Goal: Information Seeking & Learning: Check status

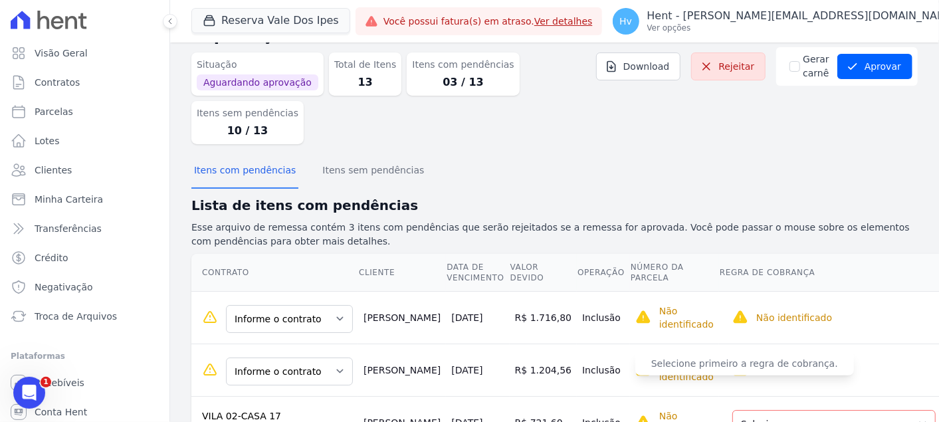
scroll to position [63, 0]
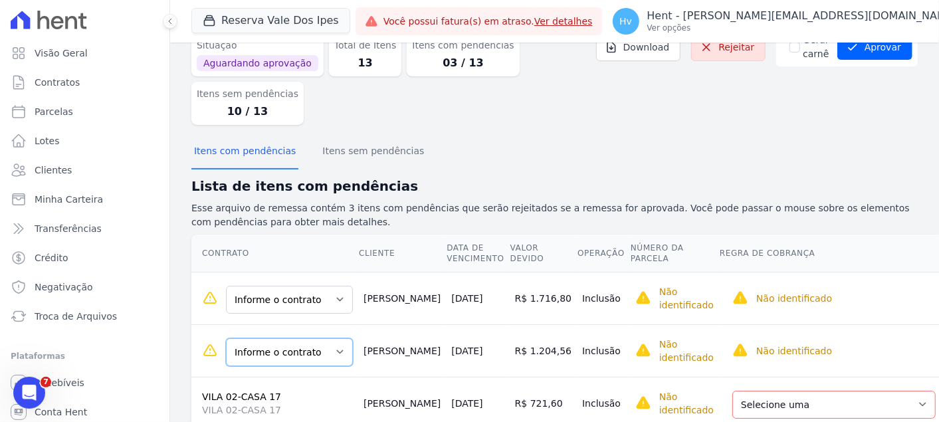
click at [307, 338] on select "Informe o contrato A-1 VILA 02-CASA 25" at bounding box center [289, 352] width 127 height 28
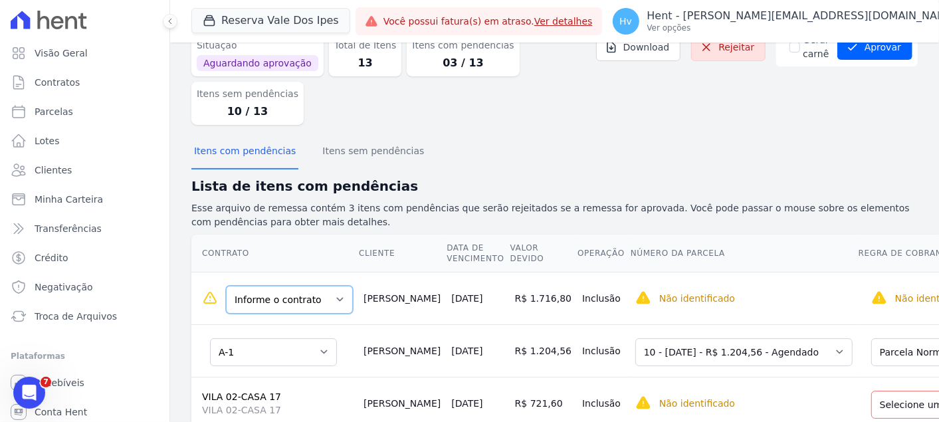
click at [316, 286] on select "Informe o contrato A-1 VILA 02-CASA 25" at bounding box center [289, 300] width 127 height 28
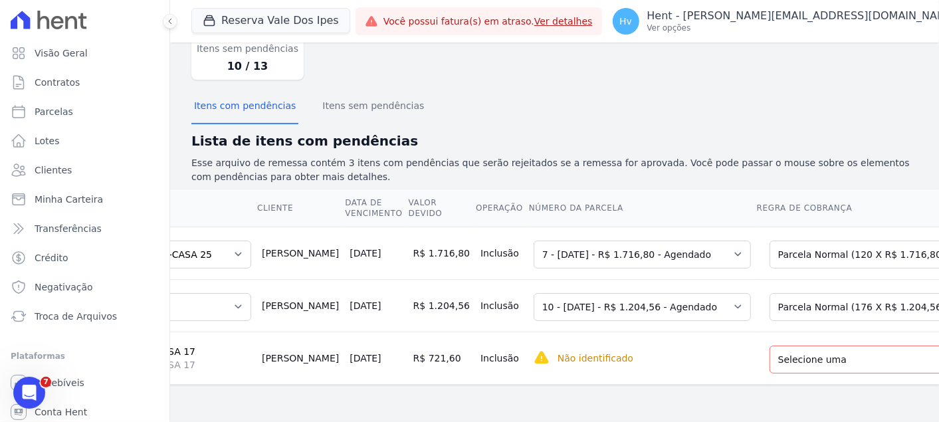
scroll to position [0, 153]
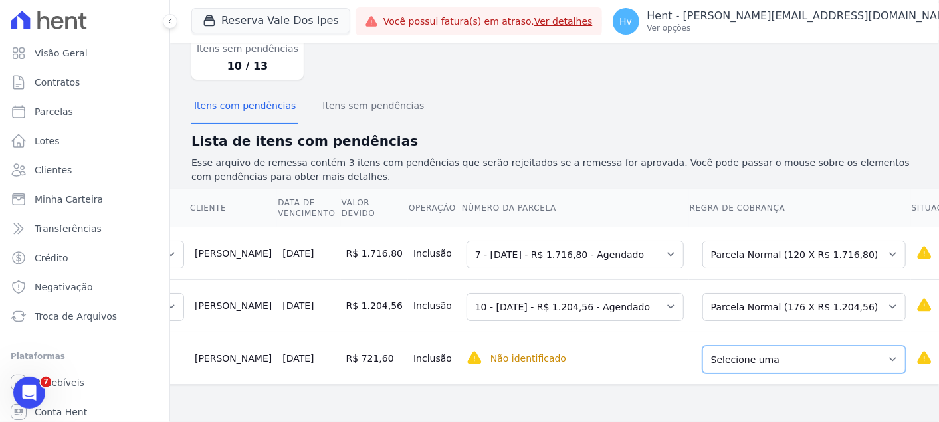
click at [788, 345] on select "Selecione uma Nova Parcela [GEOGRAPHIC_DATA] Avulsa Existente Parcela Normal (1…" at bounding box center [803, 359] width 203 height 28
drag, startPoint x: 468, startPoint y: 382, endPoint x: 484, endPoint y: 370, distance: 19.4
click at [468, 382] on main "Importações de remessa Importação #f4485020 Importação de Remessa: 192671.txt S…" at bounding box center [554, 232] width 769 height 379
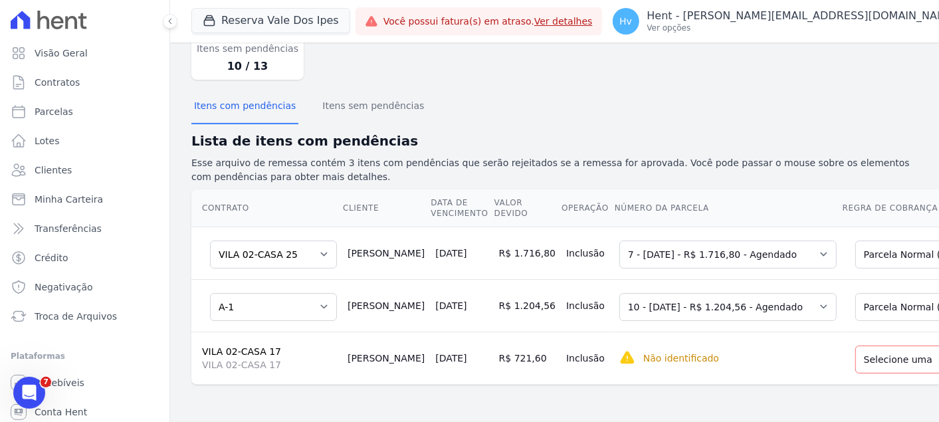
drag, startPoint x: 368, startPoint y: 316, endPoint x: 337, endPoint y: 306, distance: 32.1
click at [342, 331] on td "[PERSON_NAME]" at bounding box center [386, 357] width 88 height 52
copy td "[PERSON_NAME]"
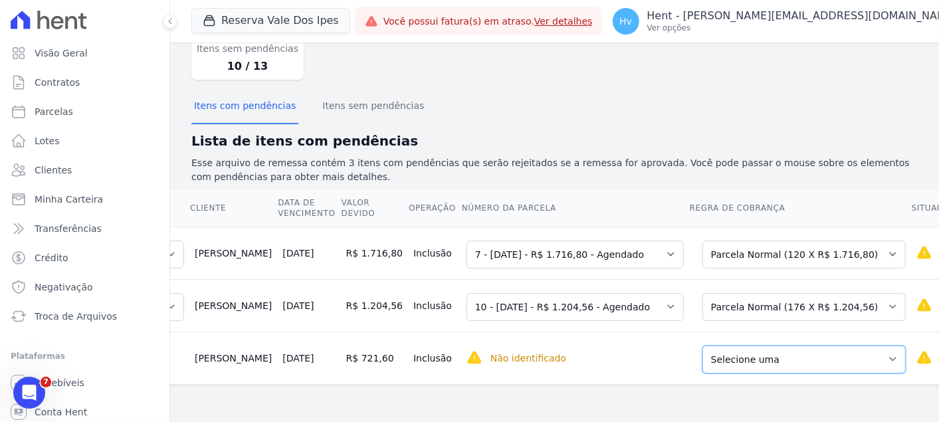
click at [782, 345] on select "Selecione uma Nova Parcela [GEOGRAPHIC_DATA] Avulsa Existente Parcela Normal (1…" at bounding box center [803, 359] width 203 height 28
click at [719, 345] on select "Selecione uma Nova Parcela [GEOGRAPHIC_DATA] Avulsa Existente Parcela Normal (1…" at bounding box center [803, 359] width 203 height 28
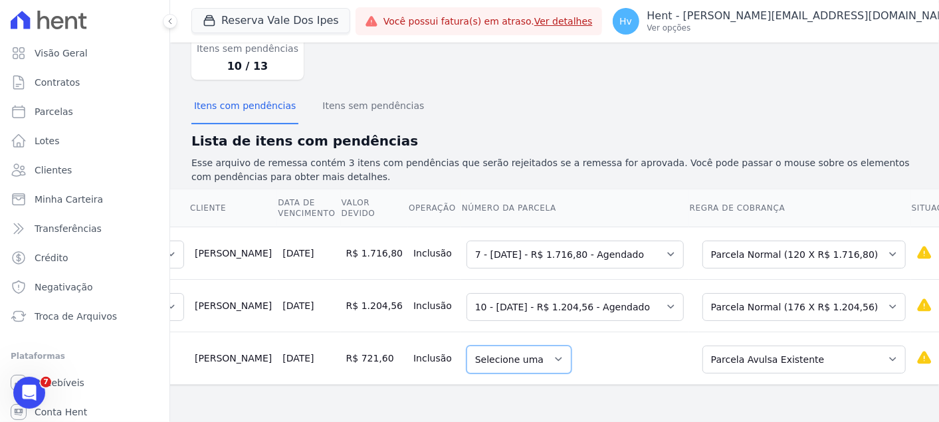
click at [466, 345] on select "Selecione uma" at bounding box center [518, 359] width 105 height 28
click at [470, 345] on select "Selecione uma" at bounding box center [518, 359] width 105 height 28
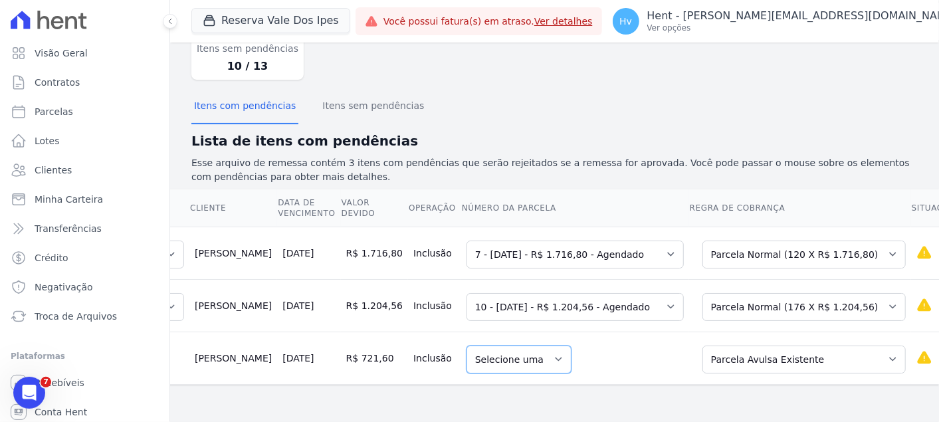
click at [470, 345] on select "Selecione uma" at bounding box center [518, 359] width 105 height 28
click at [711, 345] on select "Selecione uma Nova Parcela [GEOGRAPHIC_DATA] Avulsa Existente Parcela Normal (1…" at bounding box center [803, 359] width 203 height 28
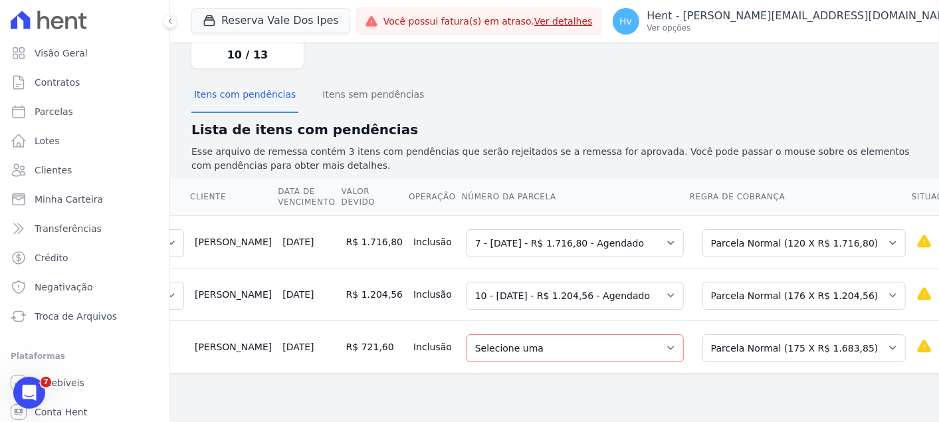
scroll to position [122, 0]
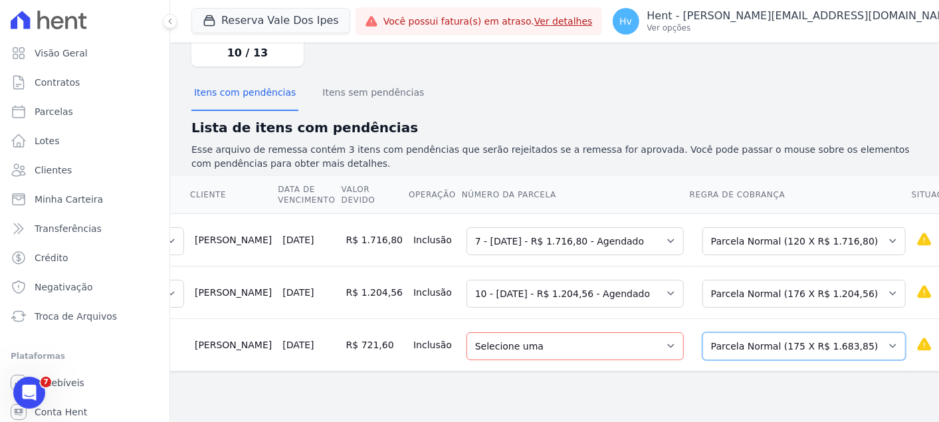
click at [715, 332] on select "Selecione uma Nova Parcela [GEOGRAPHIC_DATA] Avulsa Existente Parcela Normal (1…" at bounding box center [803, 346] width 203 height 28
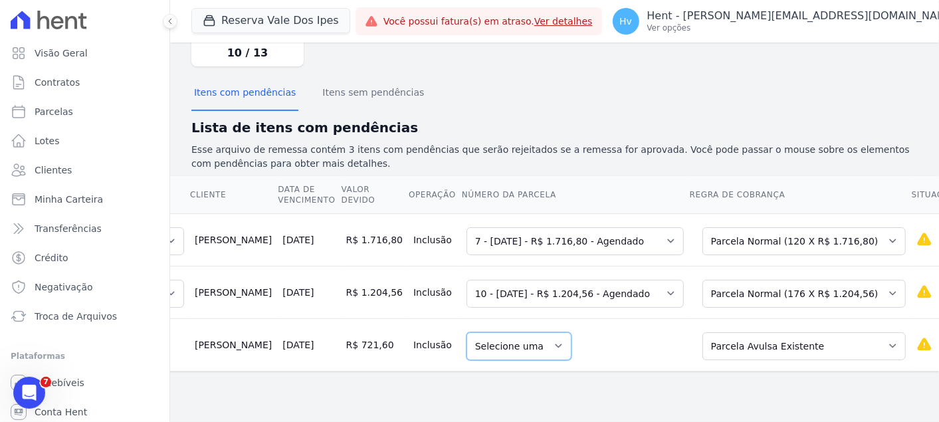
click at [466, 332] on select "Selecione uma" at bounding box center [518, 346] width 105 height 28
click at [702, 332] on select "Selecione uma Nova Parcela [GEOGRAPHIC_DATA] Avulsa Existente Parcela Normal (1…" at bounding box center [803, 346] width 203 height 28
select select "1"
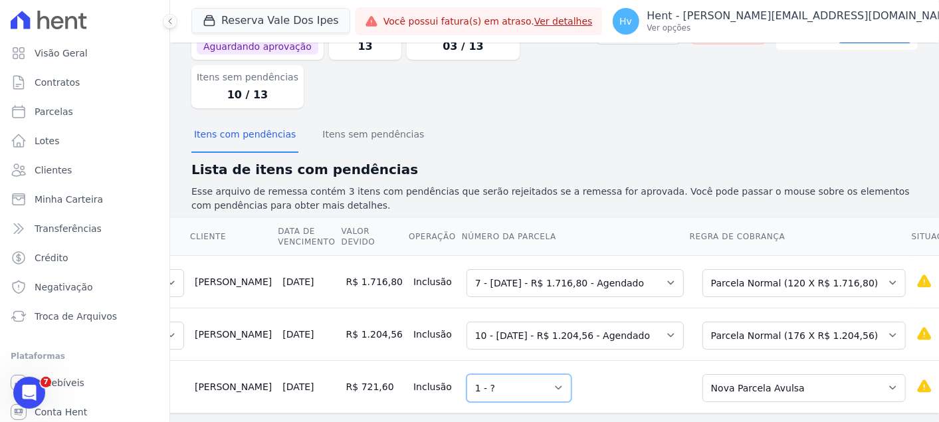
click at [466, 374] on select "Selecione uma 1 - ?" at bounding box center [518, 388] width 105 height 28
click at [627, 401] on div "Importações de remessa Importação #f4485020 Importação de Remessa: 192671.txt S…" at bounding box center [554, 204] width 769 height 482
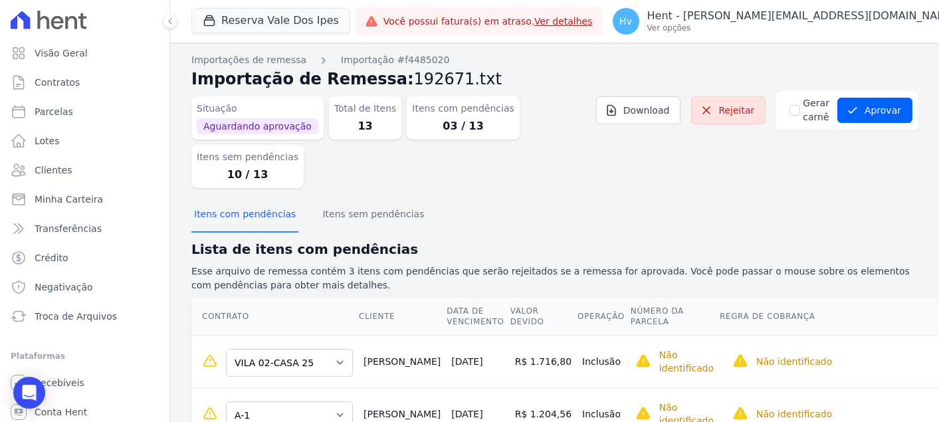
select select "bb66c6ac-fafb-4d1c-8fcb-80a9ef5869ec"
select select "f6c312c2-2977-4573-a760-a61d8d03a82a"
click at [60, 376] on span "Recebíveis" at bounding box center [60, 382] width 50 height 13
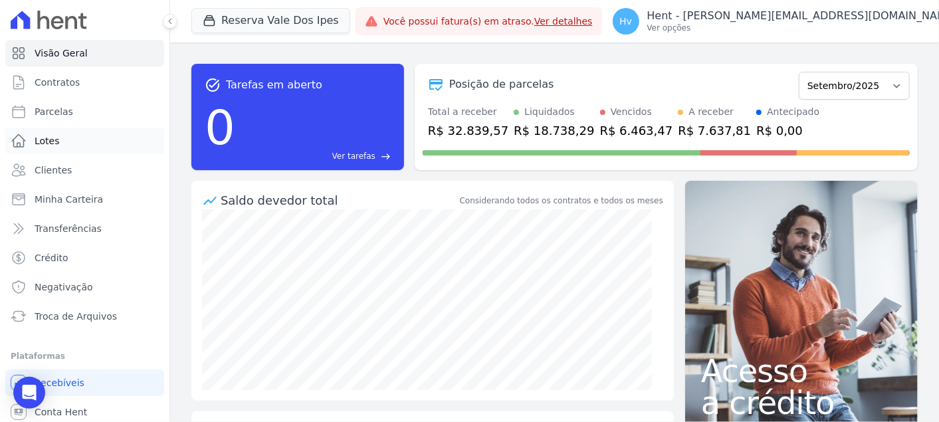
click at [62, 136] on link "Lotes" at bounding box center [84, 141] width 159 height 27
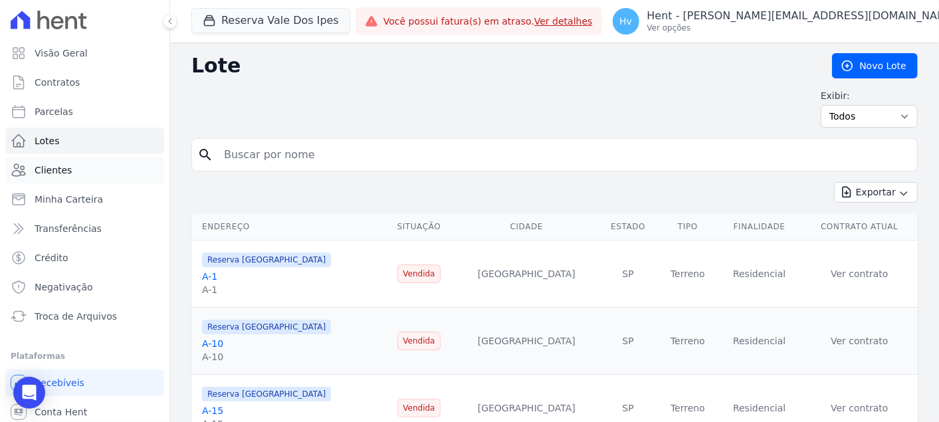
click at [62, 169] on span "Clientes" at bounding box center [53, 169] width 37 height 13
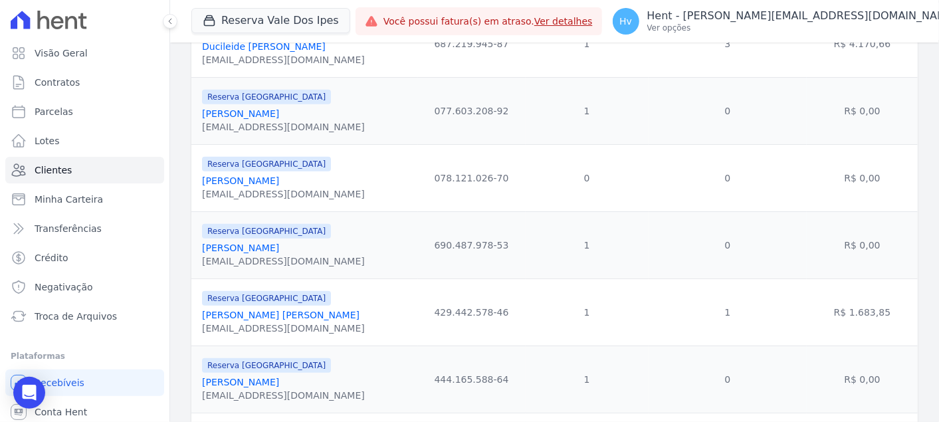
scroll to position [516, 0]
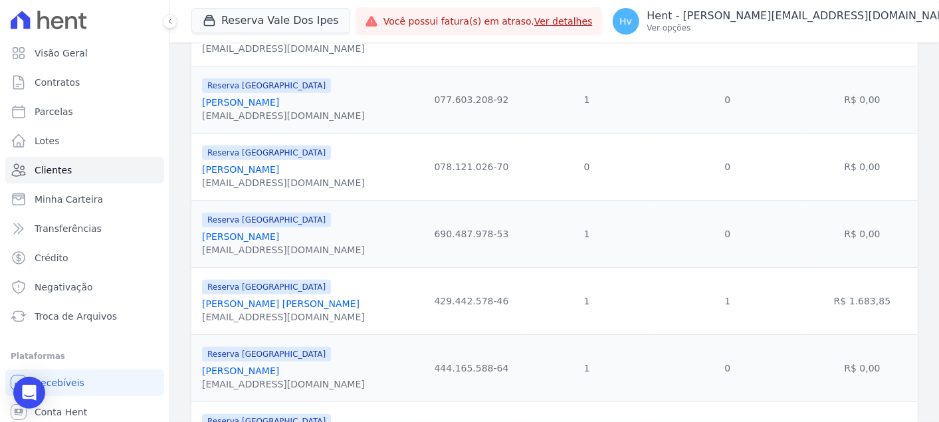
click at [288, 309] on link "Gisele Aparecida Cezar Nucci" at bounding box center [280, 303] width 157 height 11
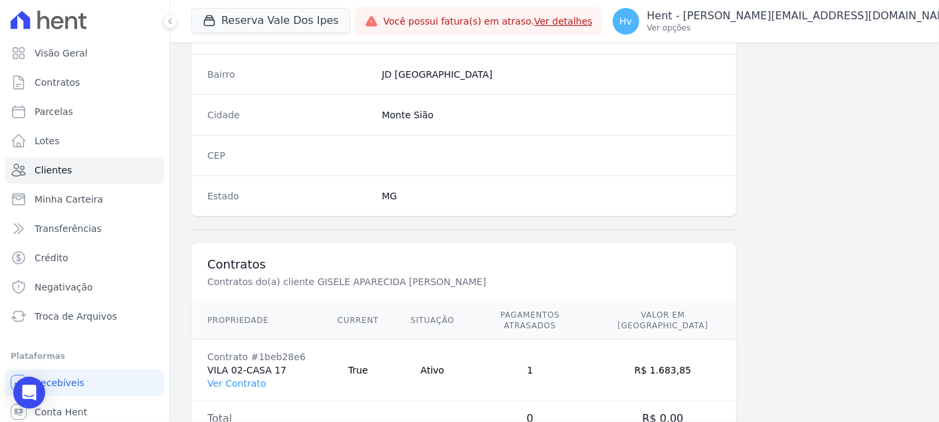
scroll to position [814, 0]
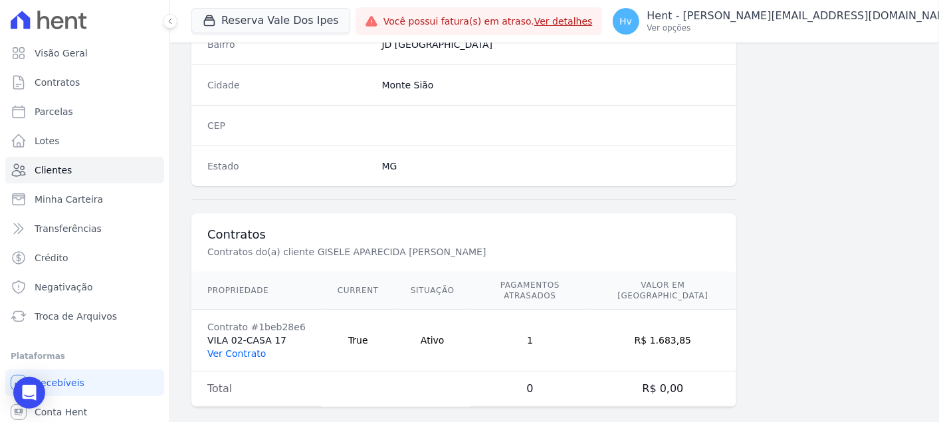
click at [248, 348] on link "Ver Contrato" at bounding box center [236, 353] width 58 height 11
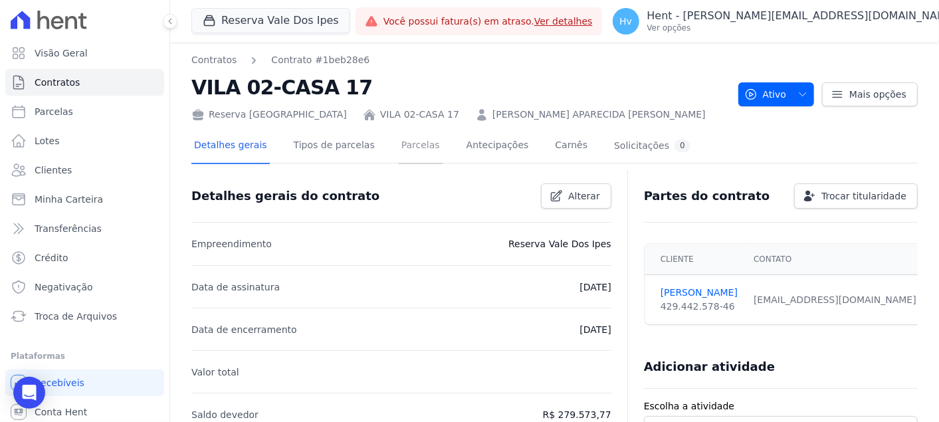
click at [399, 140] on link "Parcelas" at bounding box center [421, 146] width 44 height 35
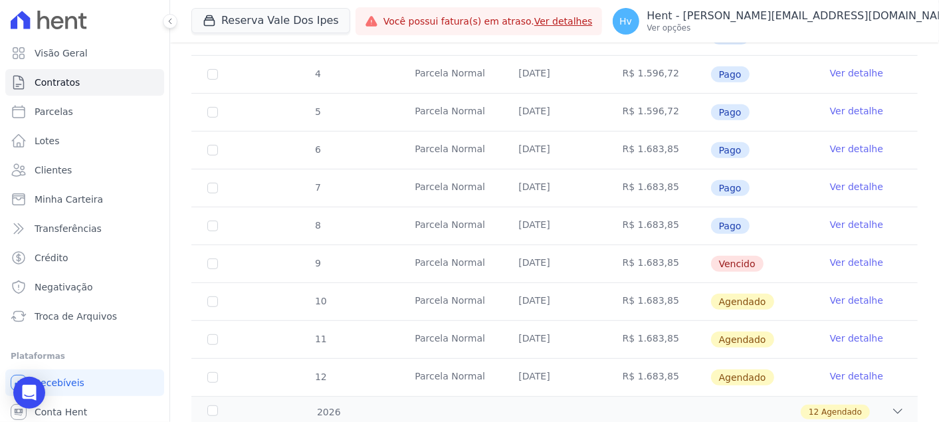
scroll to position [369, 0]
